Goal: Task Accomplishment & Management: Manage account settings

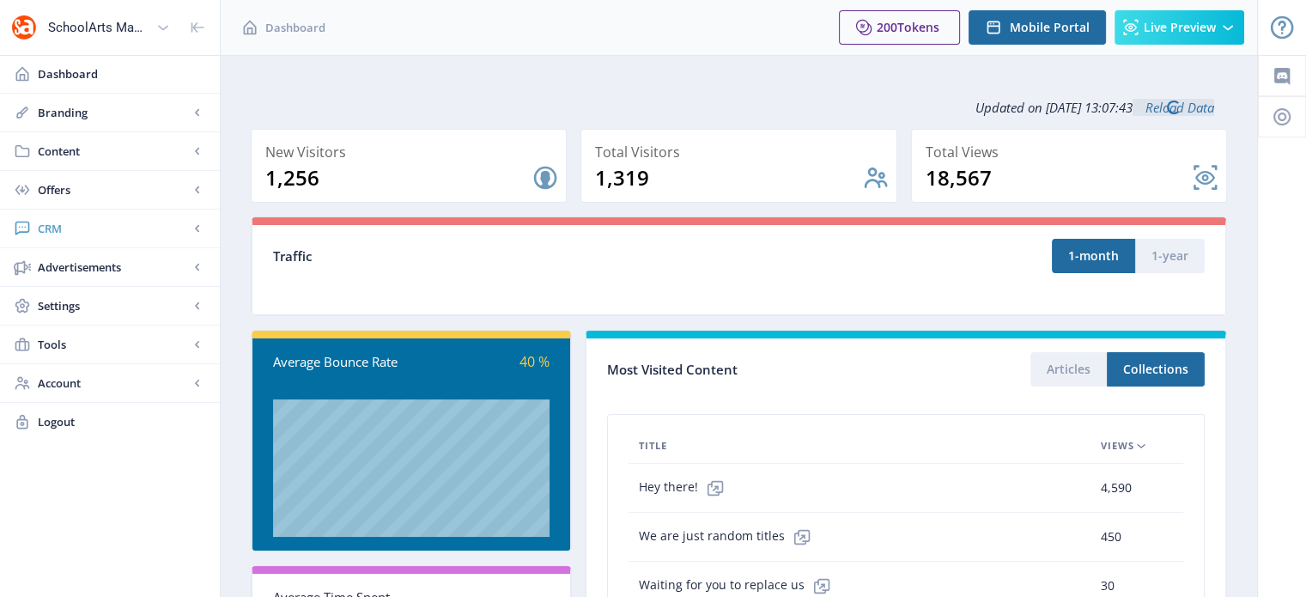
drag, startPoint x: 0, startPoint y: 0, endPoint x: 35, endPoint y: 243, distance: 245.6
click at [35, 243] on link "CRM" at bounding box center [110, 229] width 220 height 38
click at [62, 266] on span "Readers" at bounding box center [129, 267] width 148 height 17
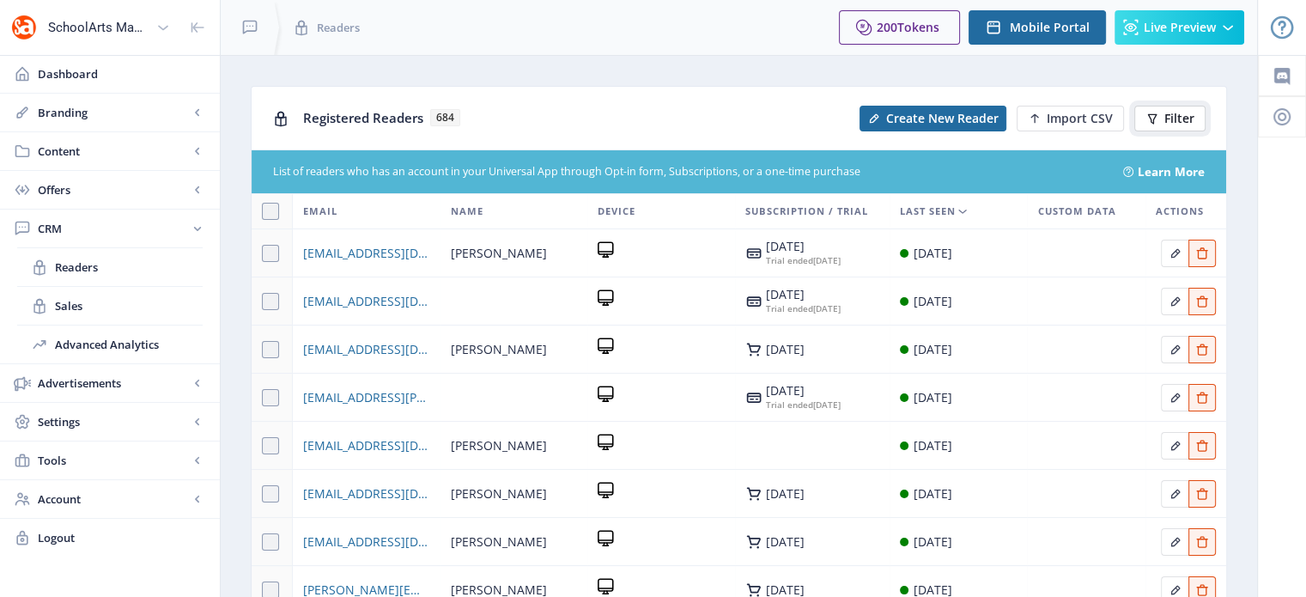
click at [1171, 117] on span "Filter" at bounding box center [1180, 119] width 30 height 14
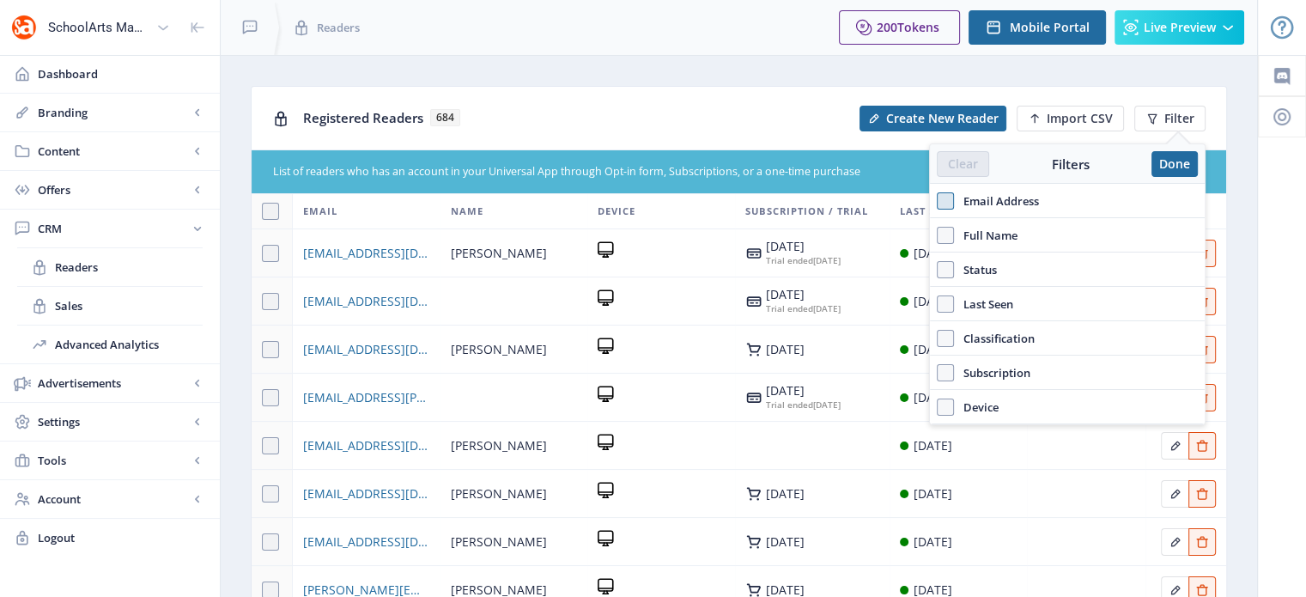
click at [949, 208] on span at bounding box center [945, 200] width 17 height 17
click at [938, 202] on input "Email Address" at bounding box center [937, 201] width 1 height 1
checkbox input "true"
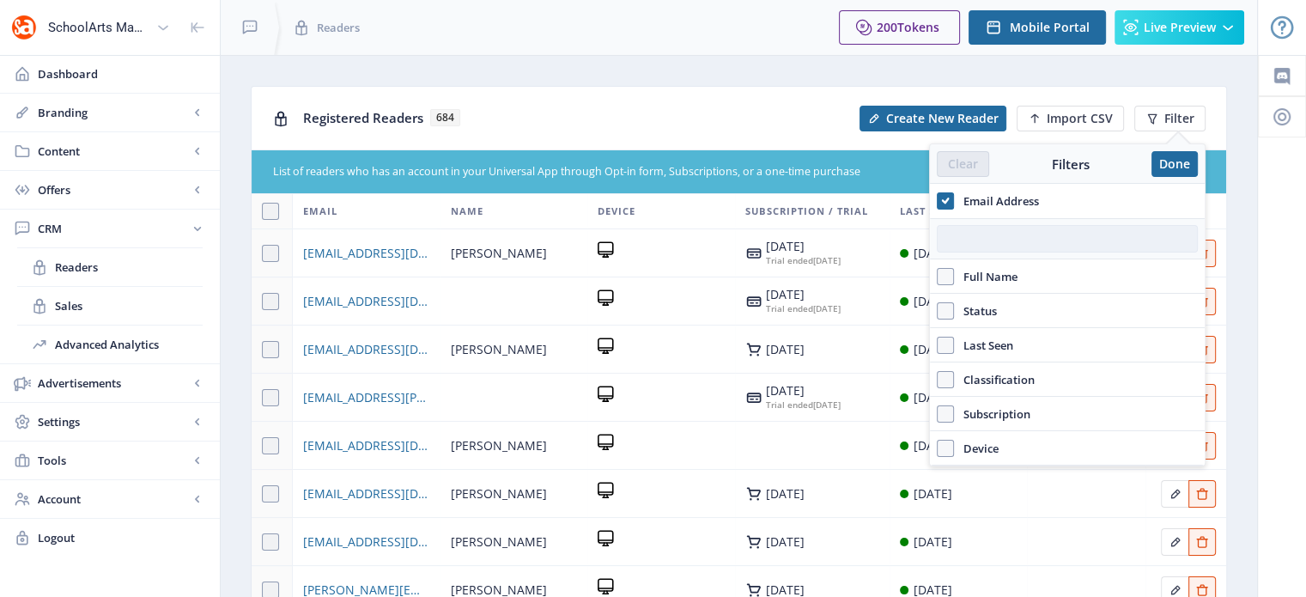
click at [1008, 236] on input "text" at bounding box center [1067, 238] width 261 height 27
paste input "[EMAIL_ADDRESS][DOMAIN_NAME]"
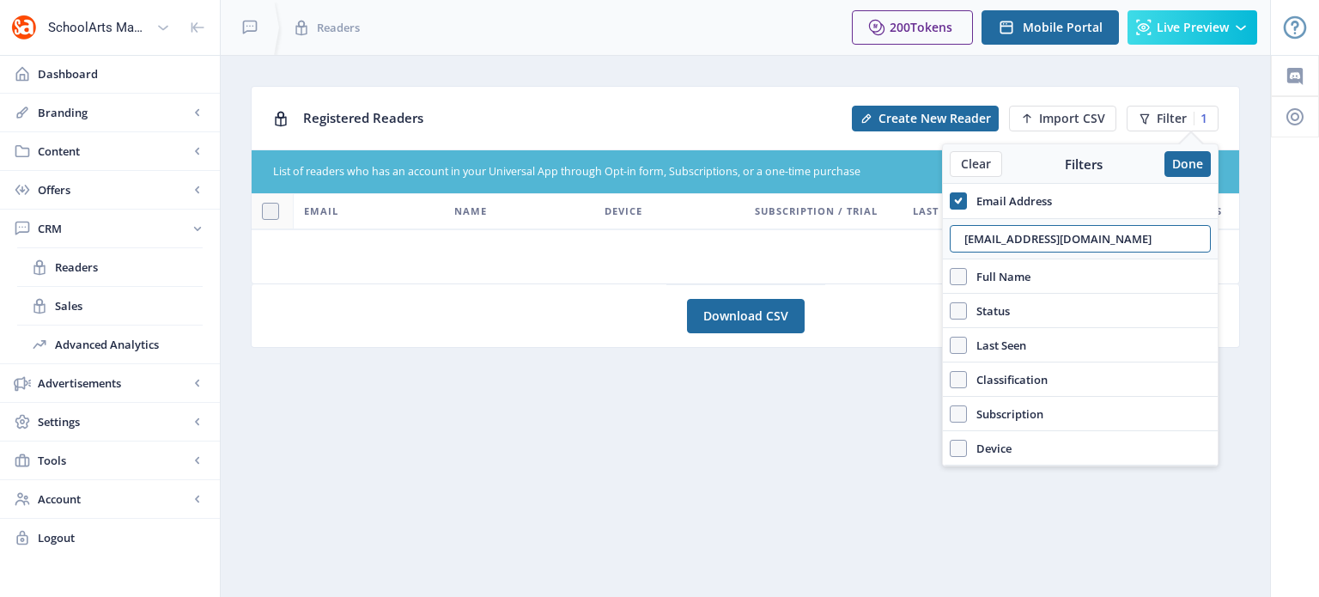
type input "[EMAIL_ADDRESS][DOMAIN_NAME]"
drag, startPoint x: 1177, startPoint y: 219, endPoint x: 1152, endPoint y: 236, distance: 30.3
click at [1152, 236] on div "[EMAIL_ADDRESS][DOMAIN_NAME]" at bounding box center [1080, 238] width 275 height 41
drag, startPoint x: 1152, startPoint y: 236, endPoint x: 904, endPoint y: 239, distance: 248.3
click at [904, 239] on nb-layout "SchoolArts Magazine Dashboard Branding App Appearance Brand Brief Pages SEO Web…" at bounding box center [659, 298] width 1319 height 597
